Goal: Entertainment & Leisure: Consume media (video, audio)

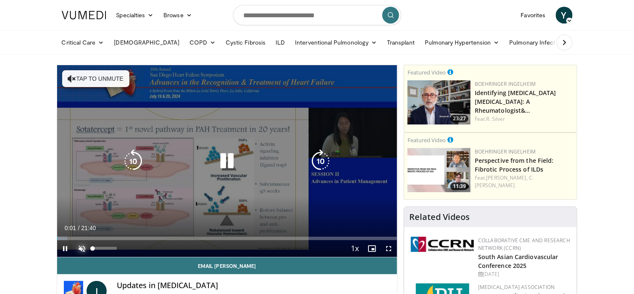
click at [85, 245] on span "Video Player" at bounding box center [82, 248] width 17 height 17
click at [223, 163] on icon "Video Player" at bounding box center [227, 161] width 24 height 24
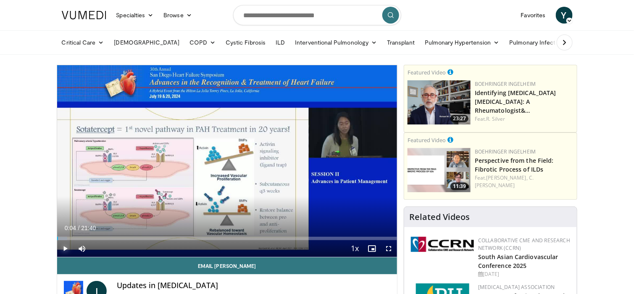
click at [66, 248] on span "Video Player" at bounding box center [65, 248] width 17 height 17
click at [392, 250] on span "Video Player" at bounding box center [388, 248] width 17 height 17
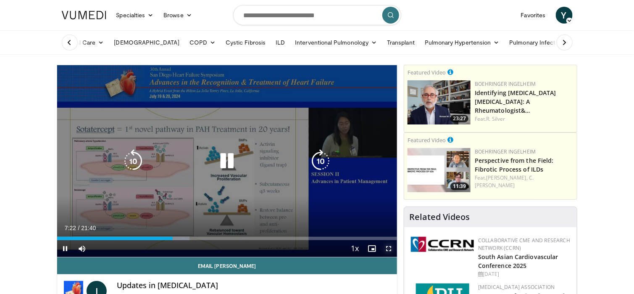
drag, startPoint x: 386, startPoint y: 248, endPoint x: 386, endPoint y: 299, distance: 50.8
click at [386, 248] on span "Video Player" at bounding box center [388, 248] width 17 height 17
drag, startPoint x: 389, startPoint y: 246, endPoint x: 389, endPoint y: 297, distance: 50.8
click at [389, 246] on span "Video Player" at bounding box center [388, 248] width 17 height 17
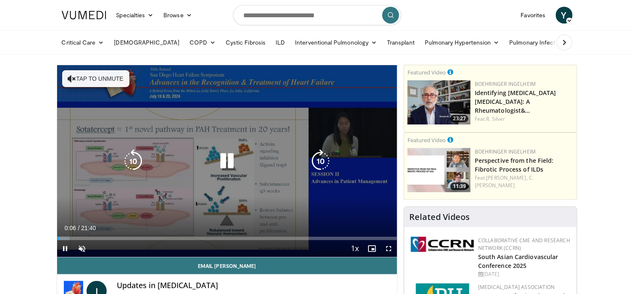
click at [92, 80] on button "Tap to unmute" at bounding box center [95, 78] width 67 height 17
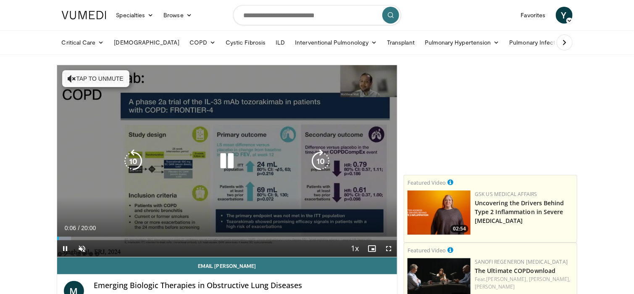
click at [99, 81] on button "Tap to unmute" at bounding box center [95, 78] width 67 height 17
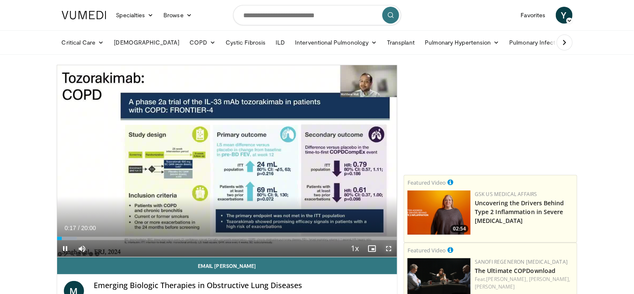
click at [388, 248] on span "Video Player" at bounding box center [388, 248] width 17 height 17
